Goal: Information Seeking & Learning: Check status

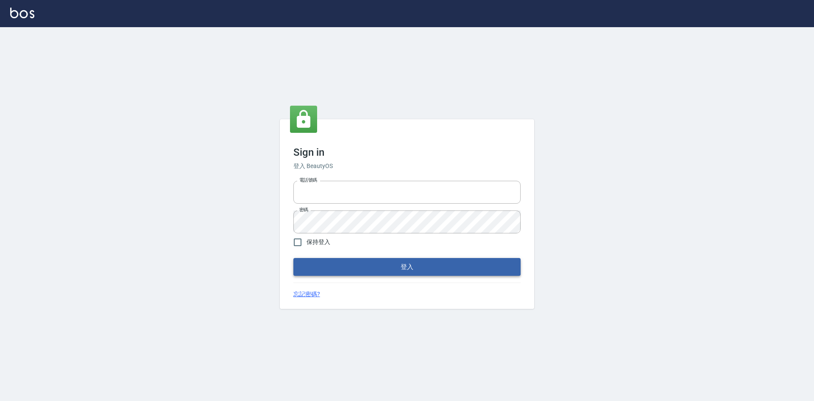
type input "0963852741"
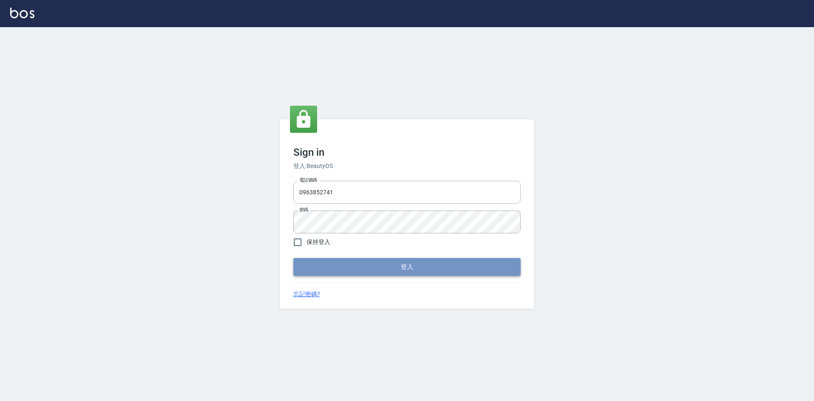
click at [413, 267] on button "登入" at bounding box center [406, 267] width 227 height 18
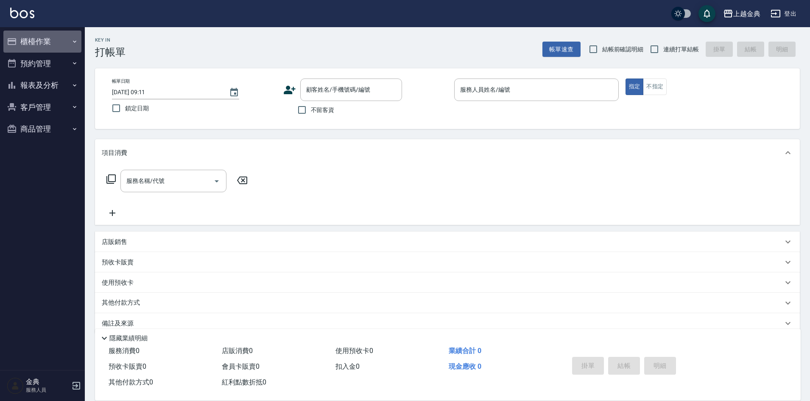
click at [46, 38] on button "櫃檯作業" at bounding box center [42, 42] width 78 height 22
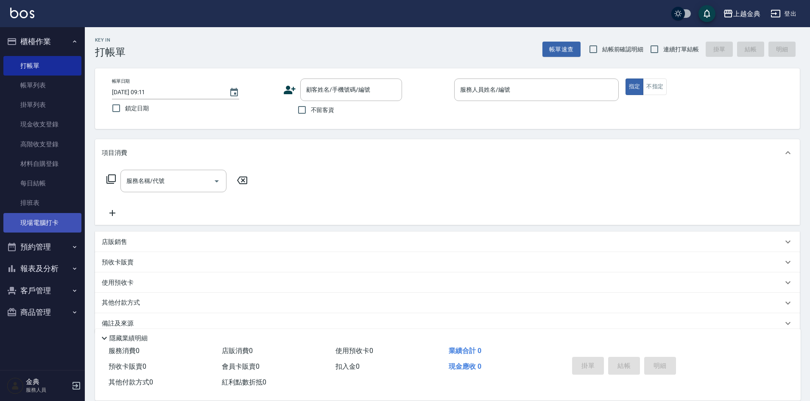
click at [61, 225] on link "現場電腦打卡" at bounding box center [42, 223] width 78 height 20
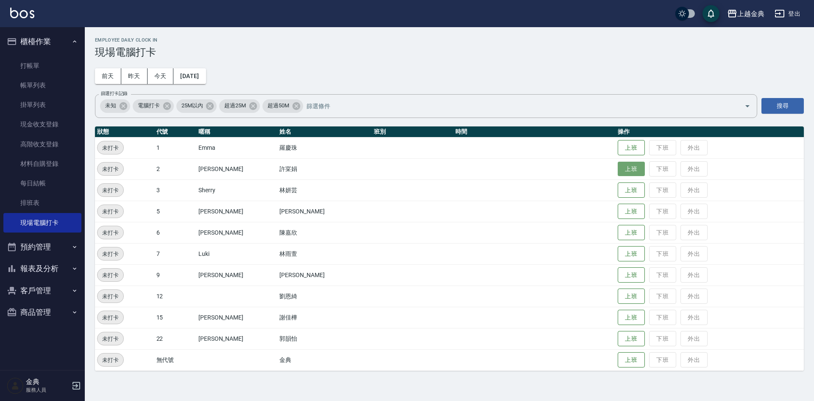
click at [618, 172] on button "上班" at bounding box center [631, 169] width 27 height 15
click at [618, 278] on button "上班" at bounding box center [631, 274] width 27 height 15
click at [382, 53] on h3 "現場電腦打卡" at bounding box center [449, 52] width 709 height 12
click at [438, 57] on h3 "現場電腦打卡" at bounding box center [449, 52] width 709 height 12
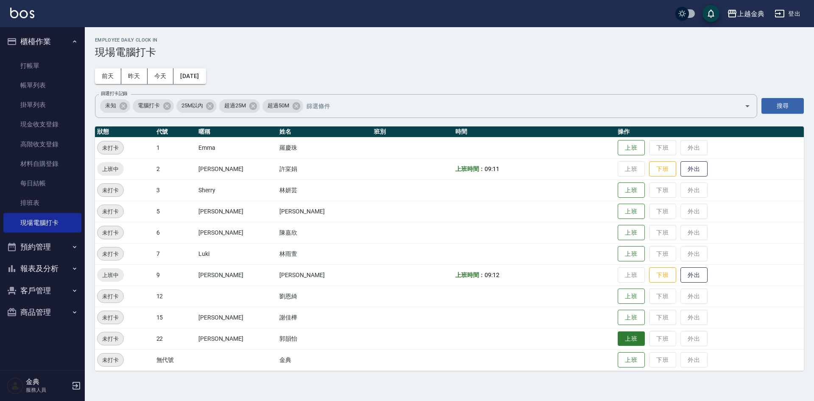
click at [618, 338] on button "上班" at bounding box center [631, 338] width 27 height 15
click at [618, 299] on button "上班" at bounding box center [631, 296] width 27 height 15
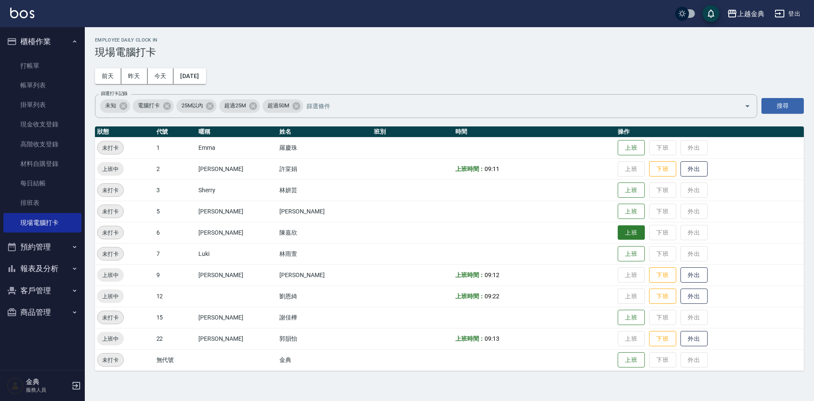
click at [618, 239] on button "上班" at bounding box center [631, 232] width 27 height 15
click at [58, 270] on button "報表及分析" at bounding box center [42, 268] width 78 height 22
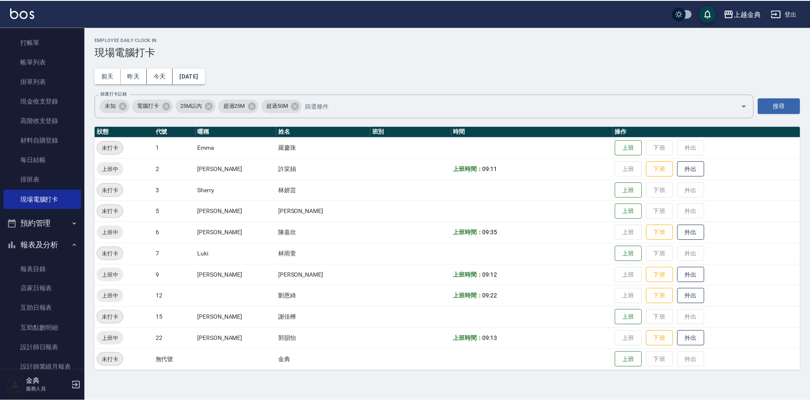
scroll to position [42, 0]
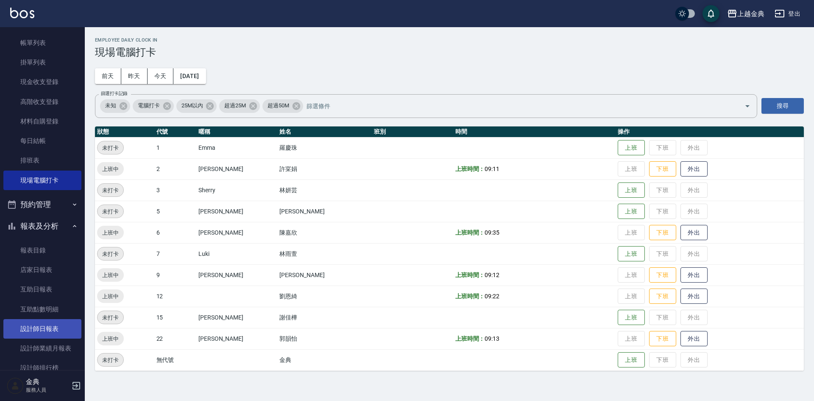
click at [51, 325] on link "設計師日報表" at bounding box center [42, 329] width 78 height 20
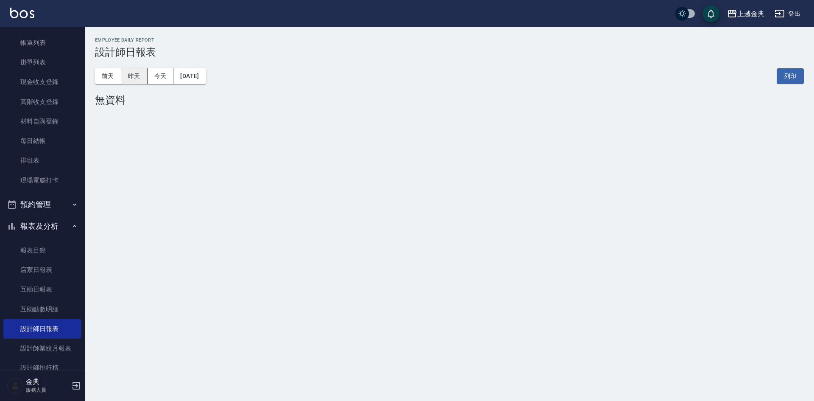
click at [135, 72] on button "昨天" at bounding box center [134, 76] width 26 height 16
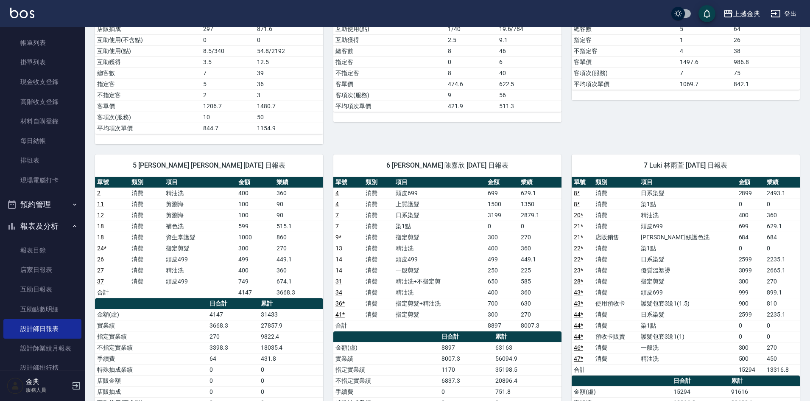
scroll to position [339, 0]
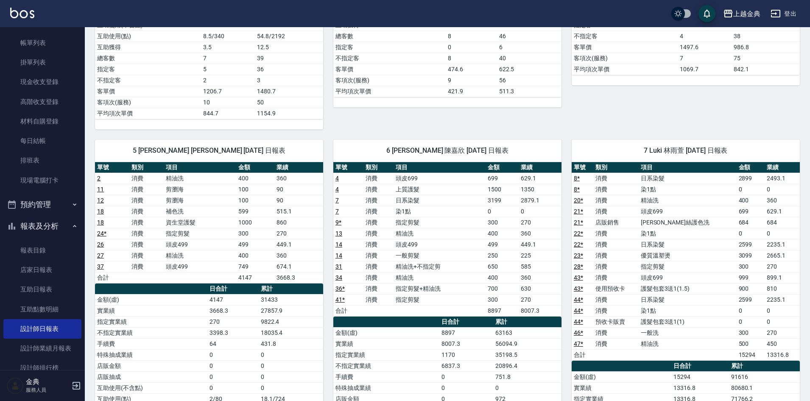
click at [574, 222] on link "21 *" at bounding box center [578, 222] width 9 height 7
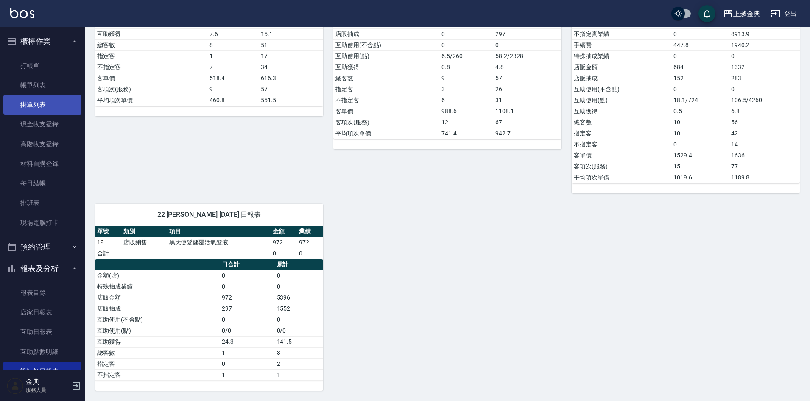
scroll to position [588, 0]
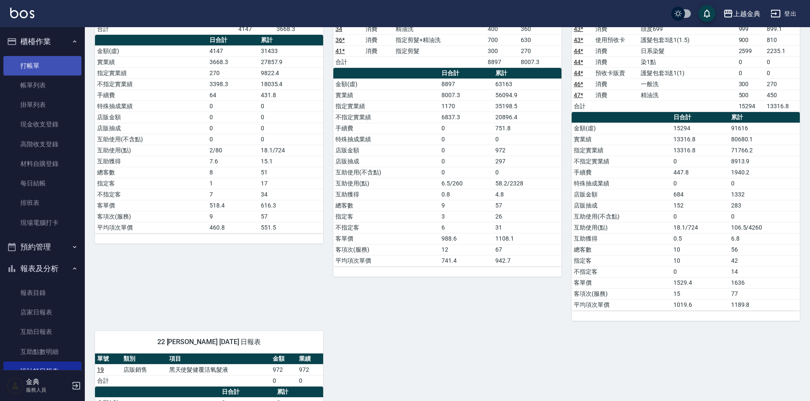
click at [37, 65] on link "打帳單" at bounding box center [42, 66] width 78 height 20
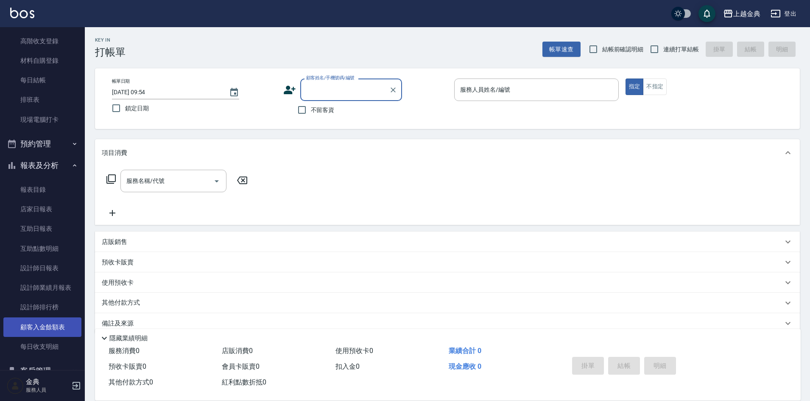
scroll to position [127, 0]
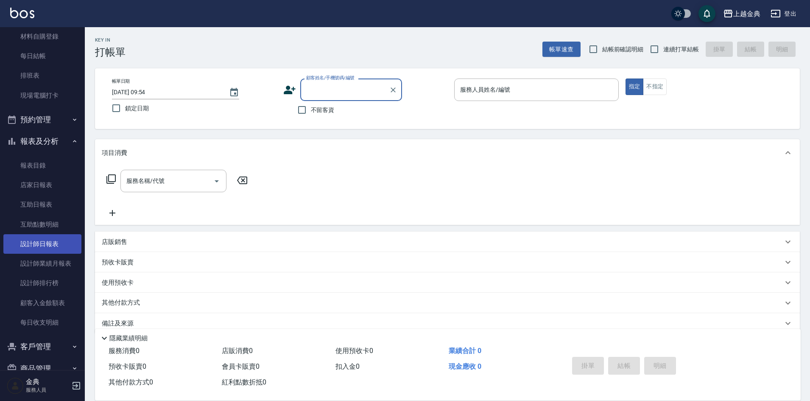
click at [42, 246] on link "設計師日報表" at bounding box center [42, 244] width 78 height 20
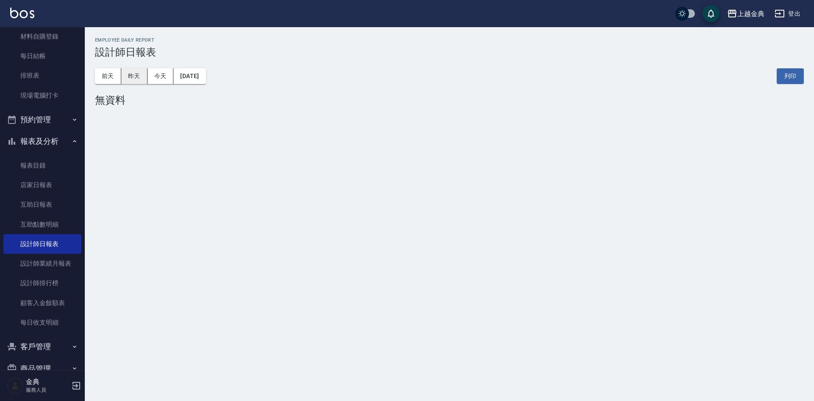
click at [127, 74] on button "昨天" at bounding box center [134, 76] width 26 height 16
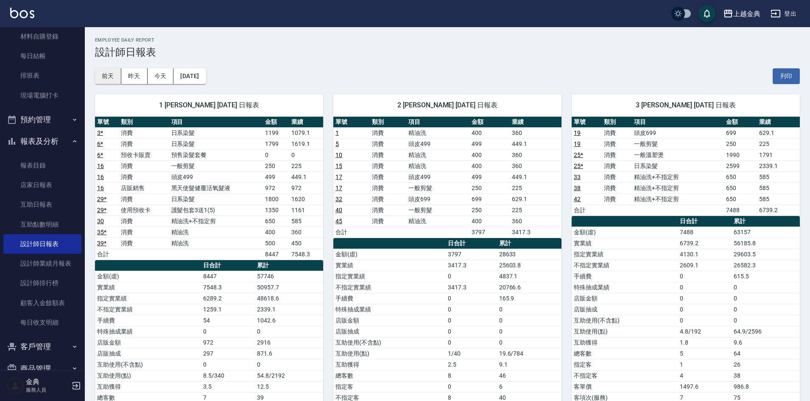
click at [117, 73] on button "前天" at bounding box center [108, 76] width 26 height 16
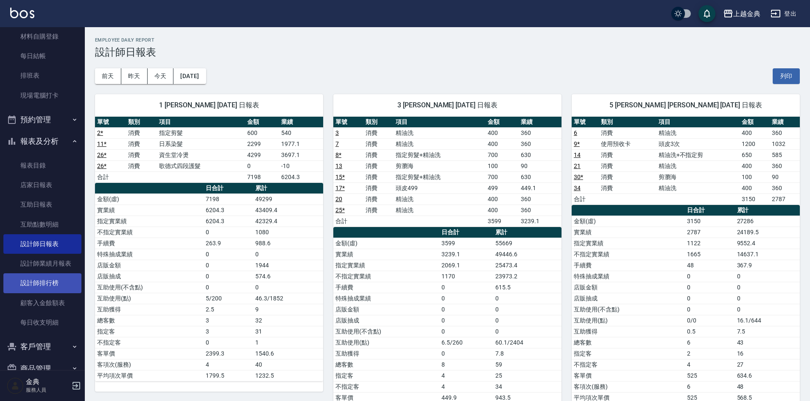
click at [42, 285] on link "設計師排行榜" at bounding box center [42, 283] width 78 height 20
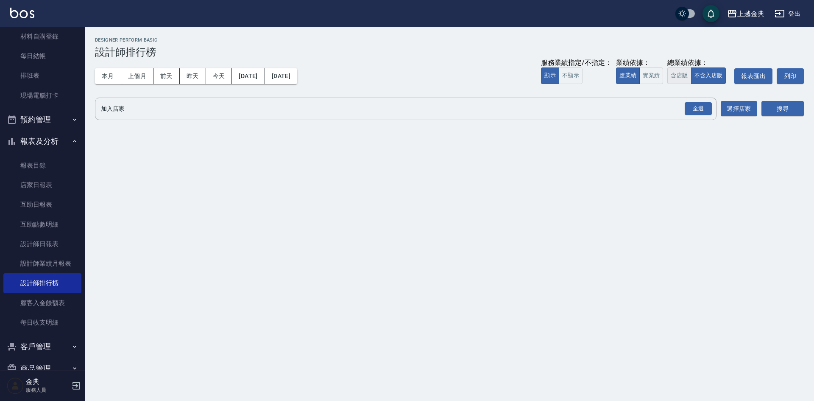
click at [688, 71] on button "含店販" at bounding box center [679, 75] width 24 height 17
drag, startPoint x: 696, startPoint y: 110, endPoint x: 714, endPoint y: 103, distance: 19.3
click at [698, 106] on div "全選" at bounding box center [698, 108] width 27 height 13
click at [772, 108] on button "搜尋" at bounding box center [782, 109] width 42 height 16
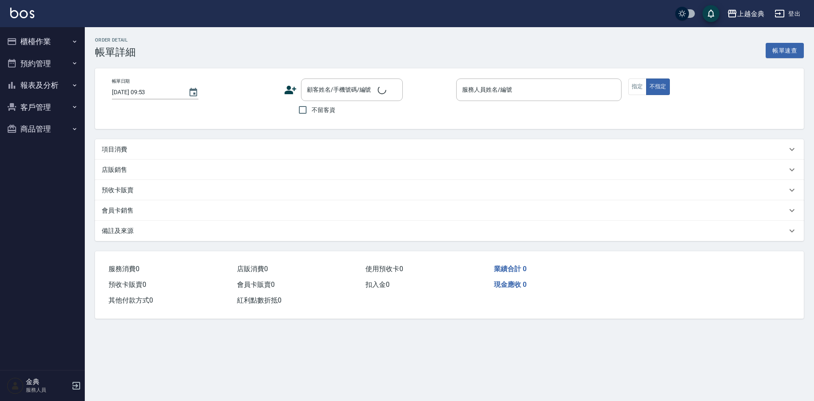
type input "[DATE] 16:47"
checkbox input "true"
type input "Luki-7"
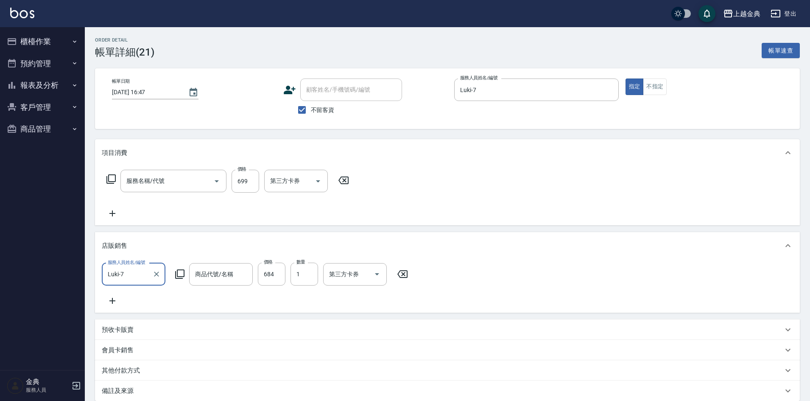
type input "頭皮699(602)"
type input "[PERSON_NAME]絲護色洗"
